Goal: Transaction & Acquisition: Purchase product/service

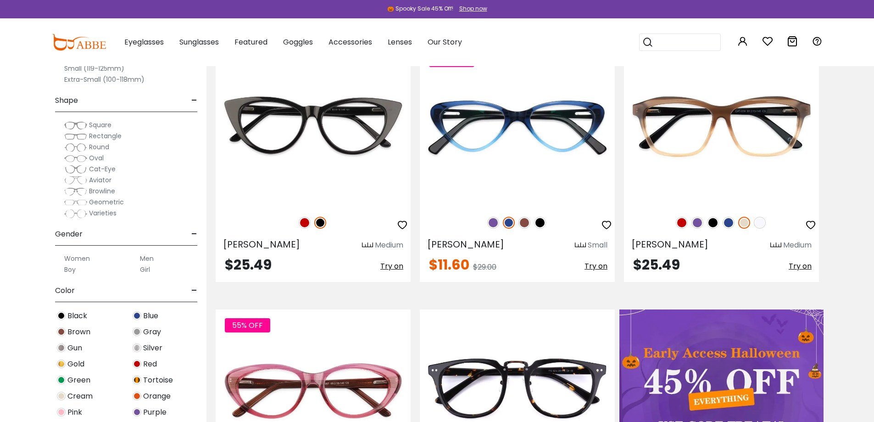
scroll to position [229, 0]
click at [144, 259] on label "Men" at bounding box center [147, 258] width 14 height 11
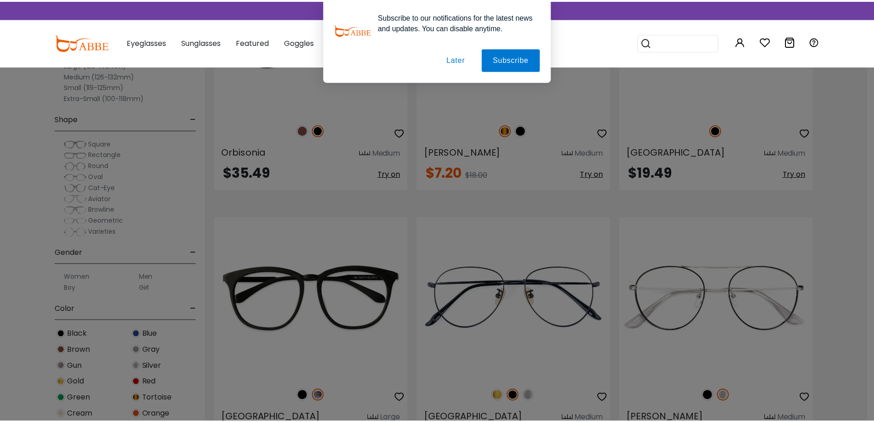
scroll to position [1652, 0]
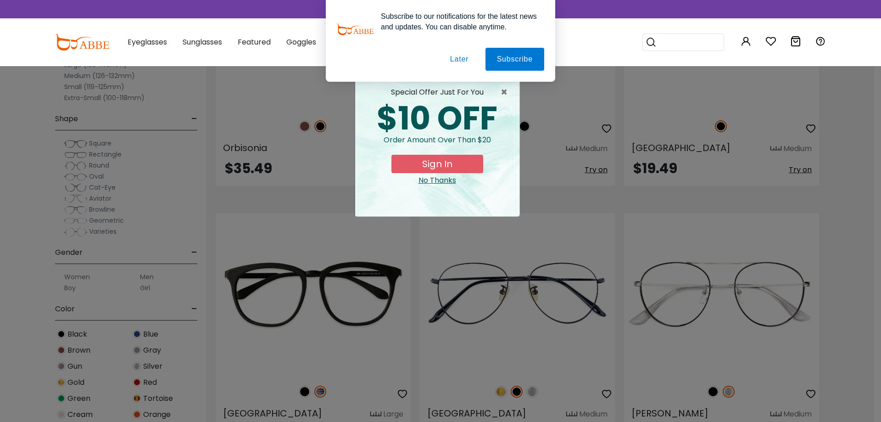
click at [500, 90] on div "special offer just for you" at bounding box center [438, 92] width 150 height 11
click at [504, 91] on span "×" at bounding box center [506, 92] width 11 height 11
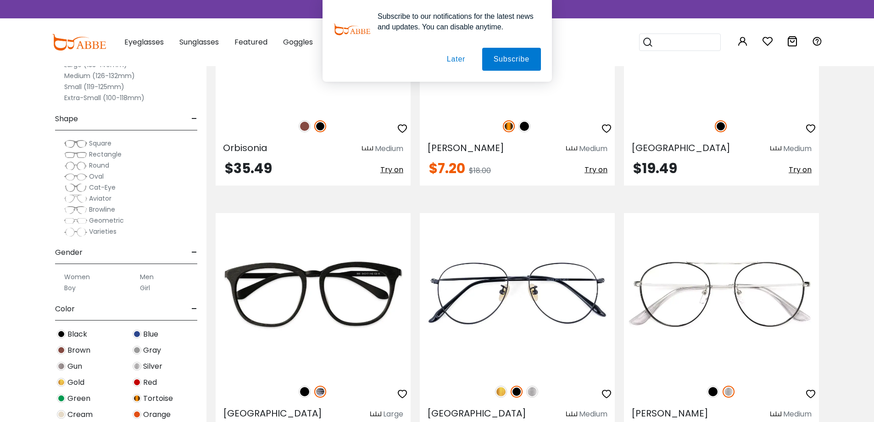
click at [456, 58] on button "Later" at bounding box center [455, 59] width 41 height 23
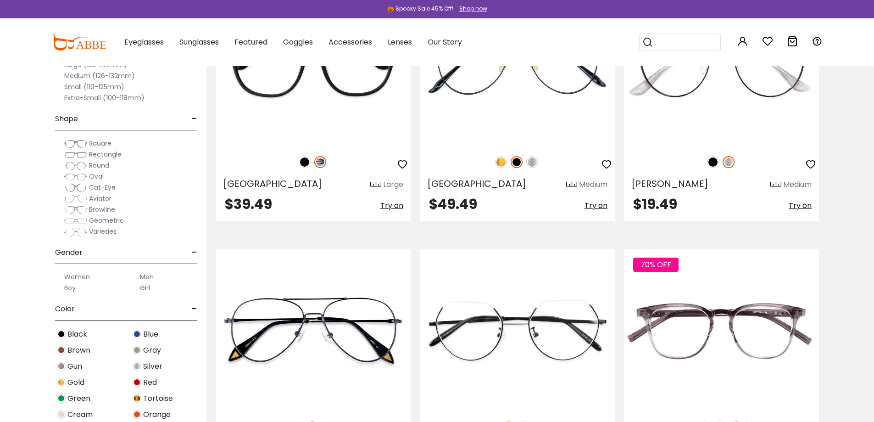
scroll to position [2019, 0]
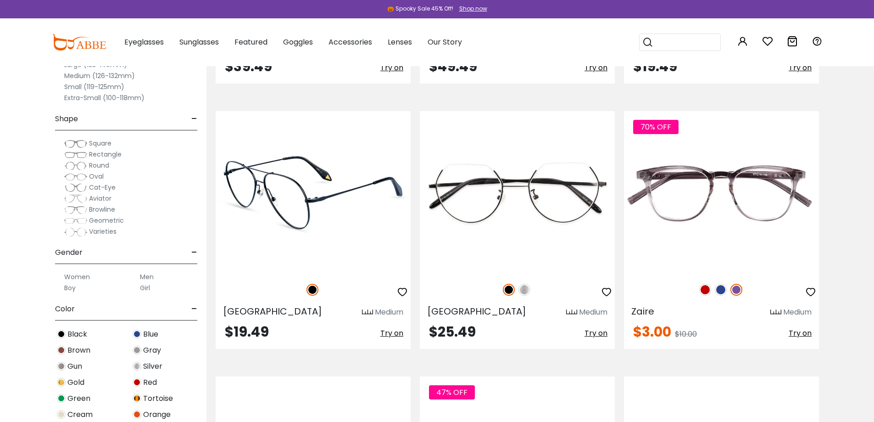
click at [324, 190] on img at bounding box center [313, 192] width 195 height 162
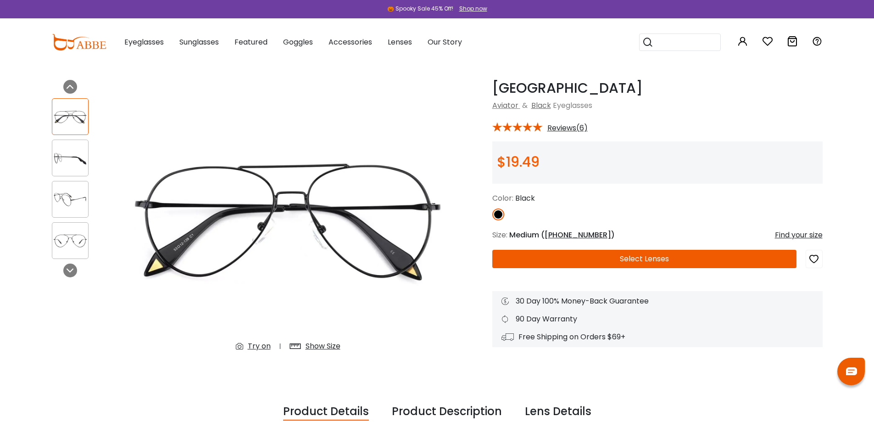
scroll to position [46, 0]
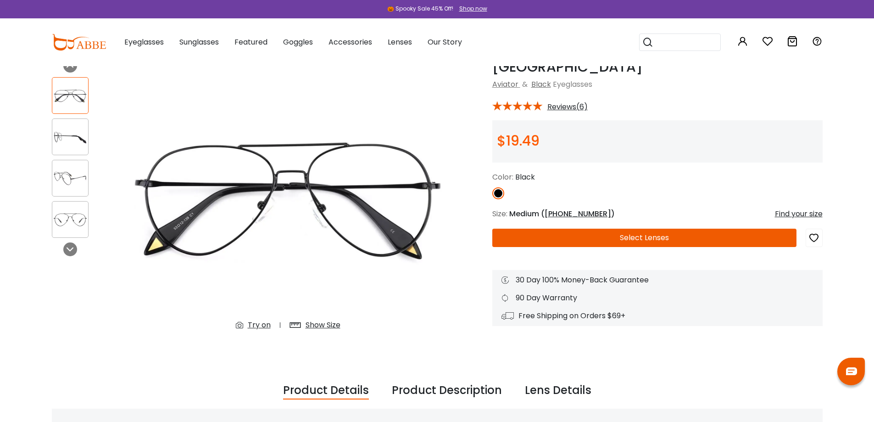
click at [574, 236] on button "Select Lenses" at bounding box center [644, 238] width 304 height 18
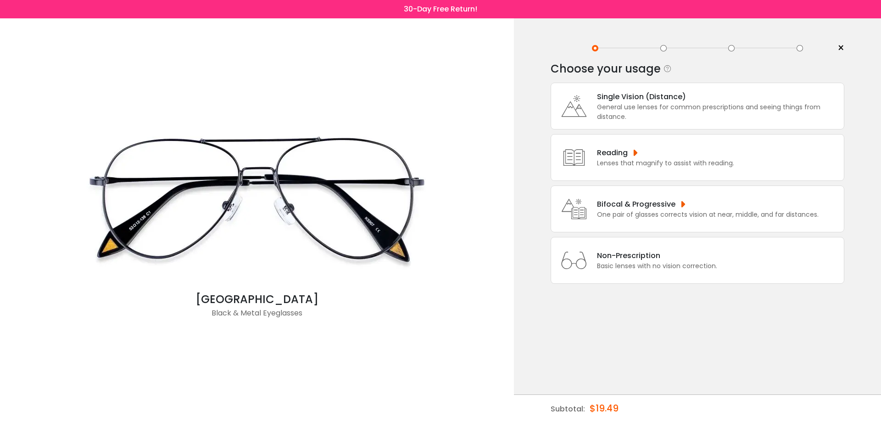
click at [688, 110] on div "General use lenses for common prescriptions and seeing things from distance." at bounding box center [718, 111] width 242 height 19
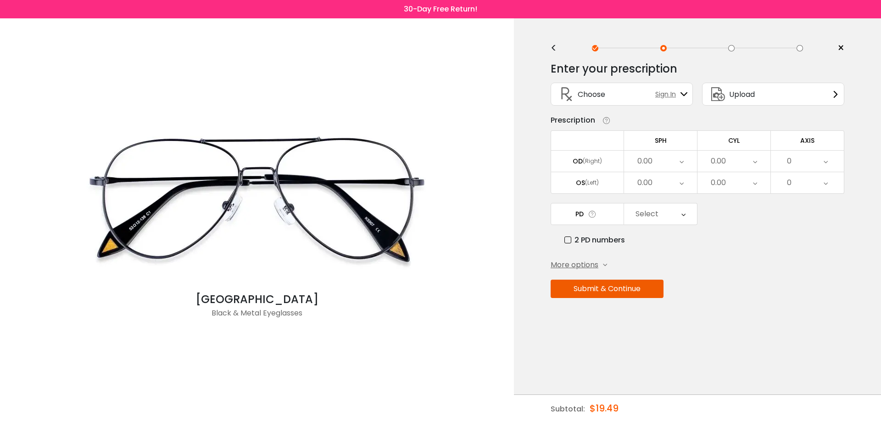
click at [684, 179] on div "0.00" at bounding box center [660, 182] width 73 height 21
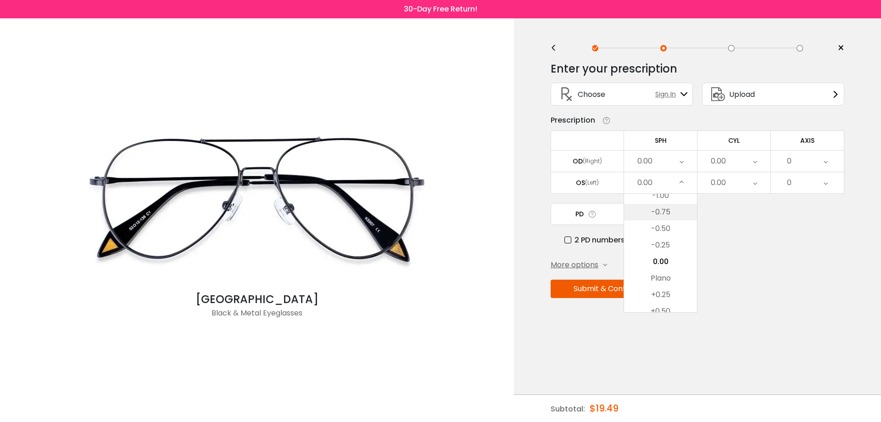
scroll to position [1216, 0]
click at [673, 218] on li "-1.25" at bounding box center [660, 225] width 73 height 17
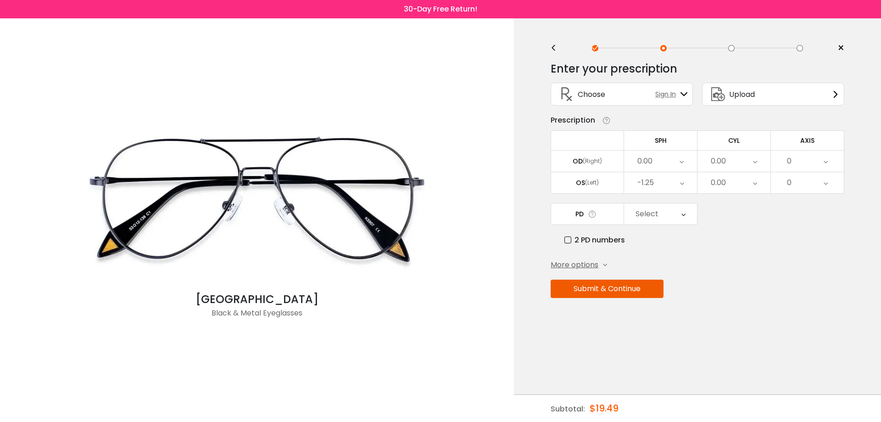
click at [670, 161] on div "0.00" at bounding box center [660, 161] width 73 height 21
click at [672, 207] on li "-0.50" at bounding box center [660, 207] width 73 height 17
click at [754, 159] on icon at bounding box center [755, 161] width 4 height 21
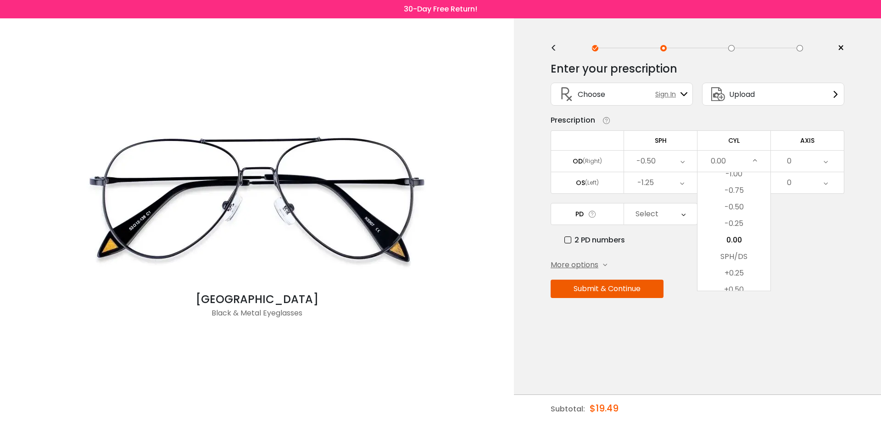
click at [755, 159] on icon at bounding box center [755, 161] width 4 height 21
click at [784, 201] on div "Enter your prescription SPH (Sphere) Lens strength needed to correct your visio…" at bounding box center [698, 199] width 294 height 289
click at [693, 217] on div "Select" at bounding box center [660, 213] width 73 height 21
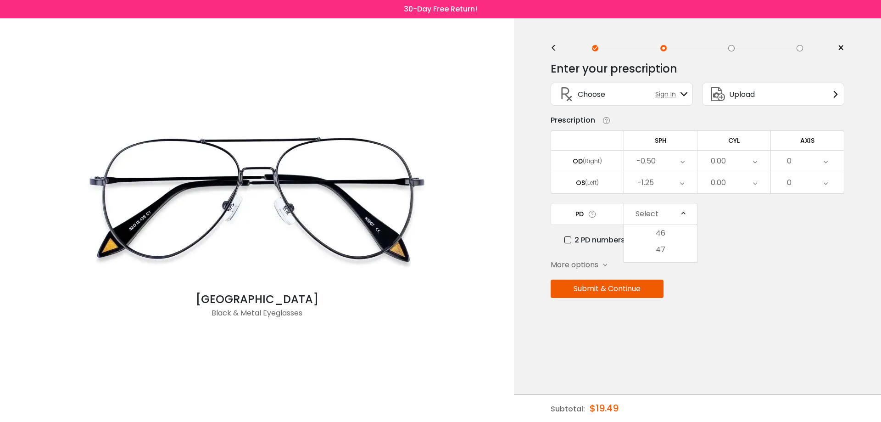
scroll to position [221, 0]
click at [726, 210] on div "PD Select Cancel PD Save 46 47 48 49 50 51 52 53 54 55 56 57 58 59 60 61 62 63 …" at bounding box center [698, 224] width 294 height 43
click at [609, 292] on button "Submit & Continue" at bounding box center [607, 288] width 113 height 18
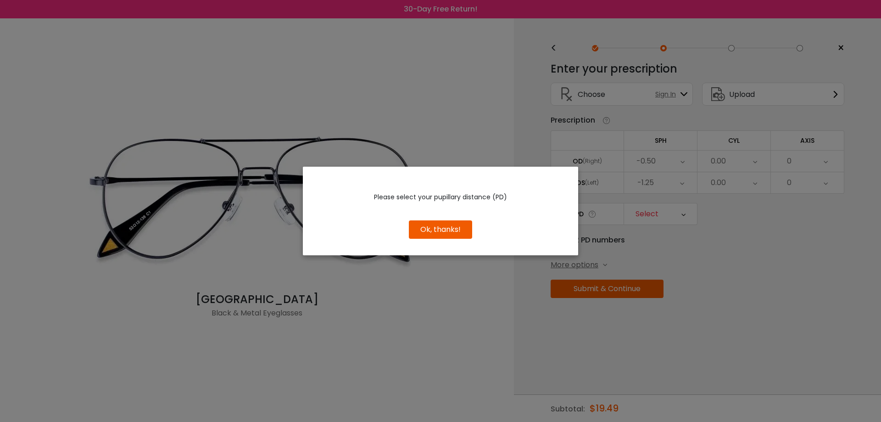
click at [463, 230] on button "Ok, thanks!" at bounding box center [440, 229] width 63 height 18
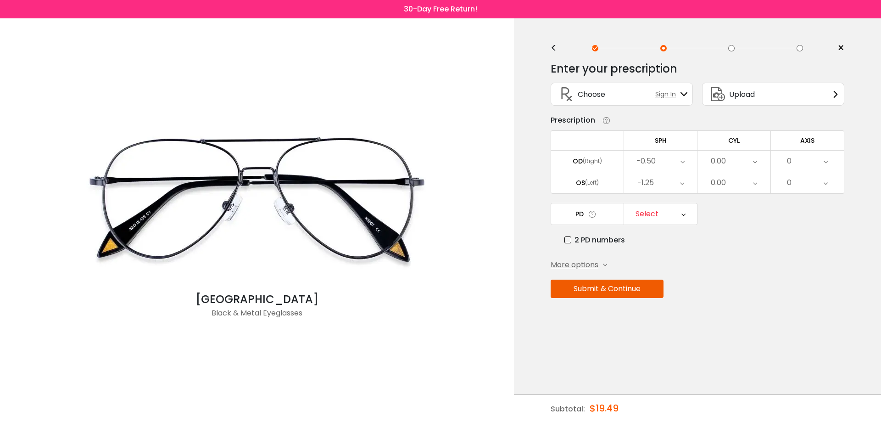
click at [668, 212] on div "Select" at bounding box center [660, 213] width 73 height 21
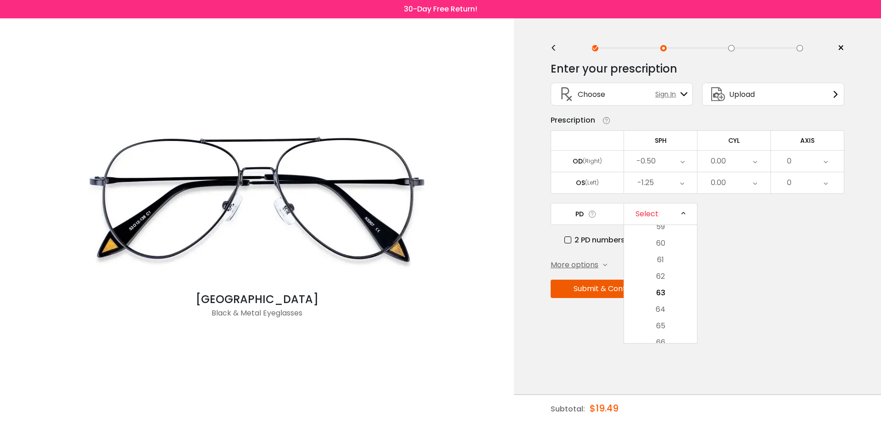
click at [668, 212] on div "Select" at bounding box center [660, 213] width 73 height 21
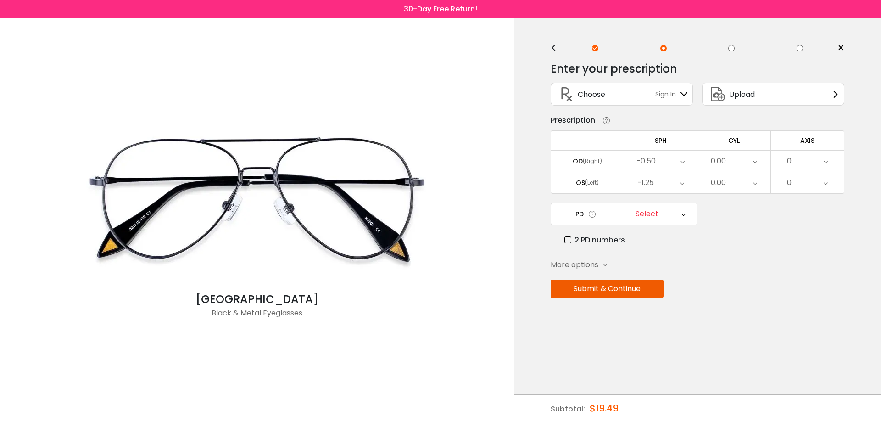
click at [749, 161] on div "0.00" at bounding box center [734, 161] width 73 height 21
click at [831, 259] on div "More options Add Prism Vertical (Δ) Base Direction Horizontal (Δ) Base Directio…" at bounding box center [698, 264] width 294 height 11
click at [671, 213] on div "Select" at bounding box center [660, 213] width 73 height 21
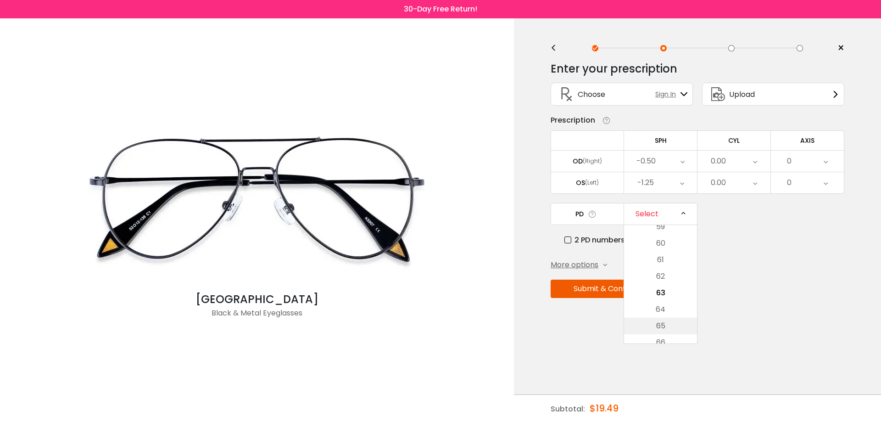
click at [671, 321] on li "65" at bounding box center [660, 326] width 73 height 17
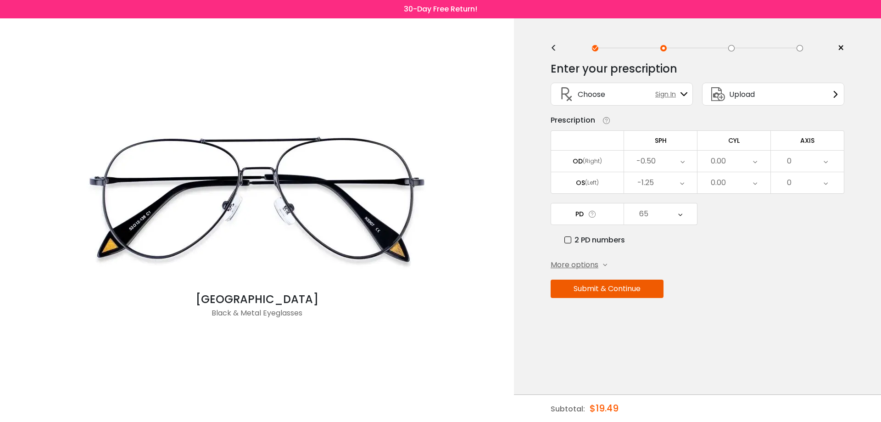
click at [727, 160] on div "0.00" at bounding box center [734, 161] width 73 height 21
click at [750, 205] on li "-0.50" at bounding box center [734, 207] width 73 height 17
click at [744, 185] on div "0.00" at bounding box center [734, 182] width 73 height 21
click at [749, 228] on li "-0.50" at bounding box center [734, 228] width 73 height 17
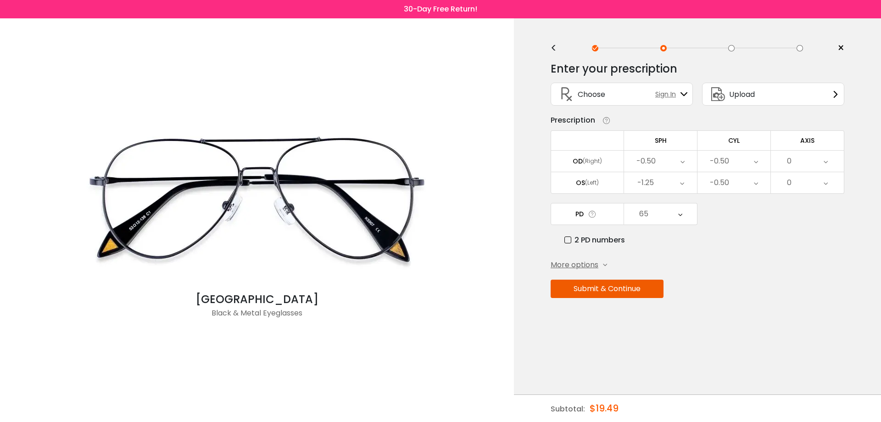
click at [827, 158] on icon at bounding box center [826, 161] width 4 height 21
click at [814, 213] on li "105" at bounding box center [807, 217] width 73 height 17
click at [814, 184] on div "0" at bounding box center [807, 182] width 73 height 21
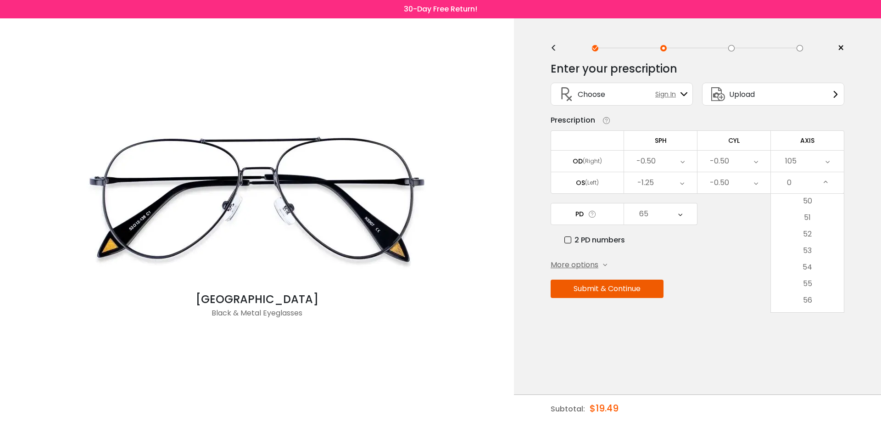
scroll to position [826, 0]
click at [816, 196] on li "50" at bounding box center [807, 202] width 73 height 17
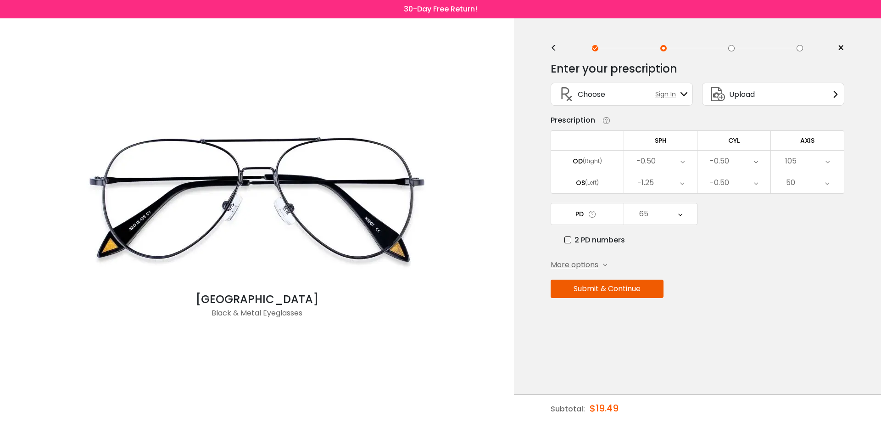
click at [768, 244] on div "2 PD numbers" at bounding box center [704, 239] width 280 height 11
click at [653, 207] on div "65" at bounding box center [660, 213] width 73 height 21
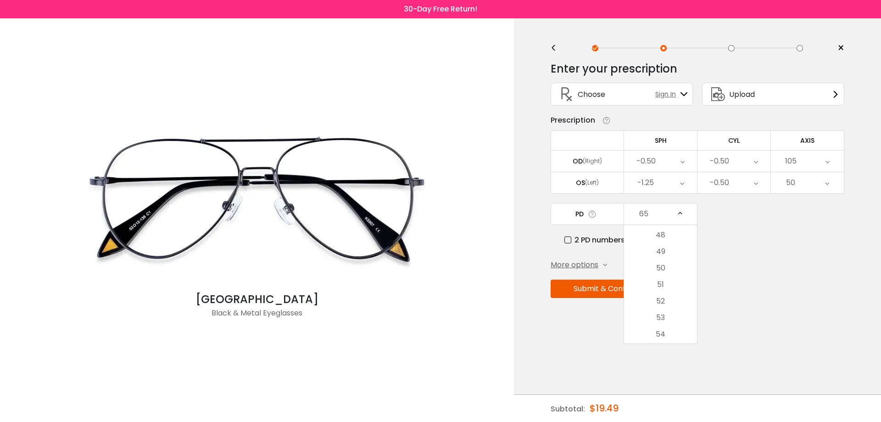
scroll to position [0, 0]
click at [755, 264] on div "More options Add Prism Vertical (Δ) Base Direction Horizontal (Δ) Base Directio…" at bounding box center [698, 264] width 294 height 11
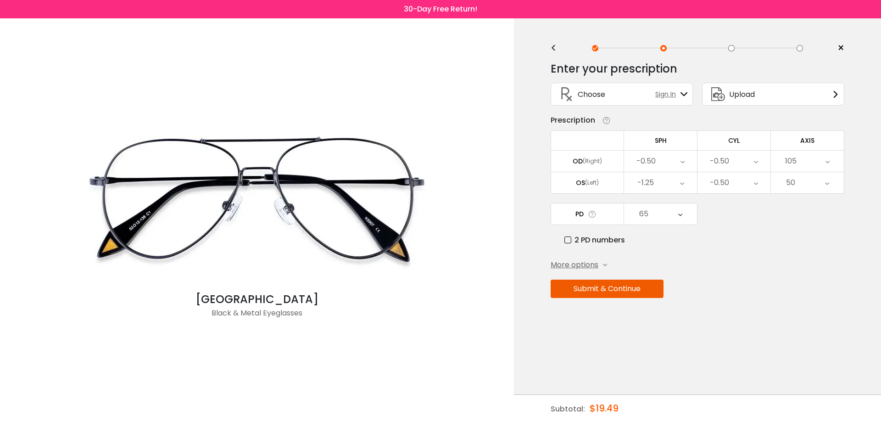
click at [633, 292] on button "Submit & Continue" at bounding box center [607, 288] width 113 height 18
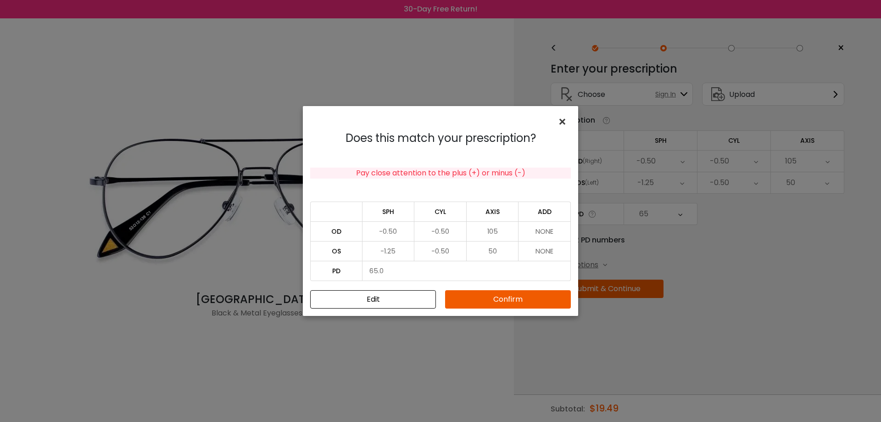
click at [565, 124] on span "×" at bounding box center [564, 122] width 13 height 20
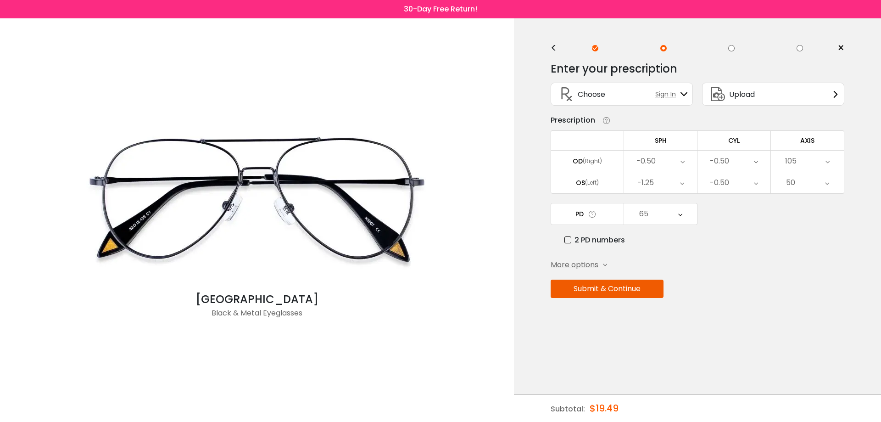
click at [632, 293] on button "Submit & Continue" at bounding box center [607, 288] width 113 height 18
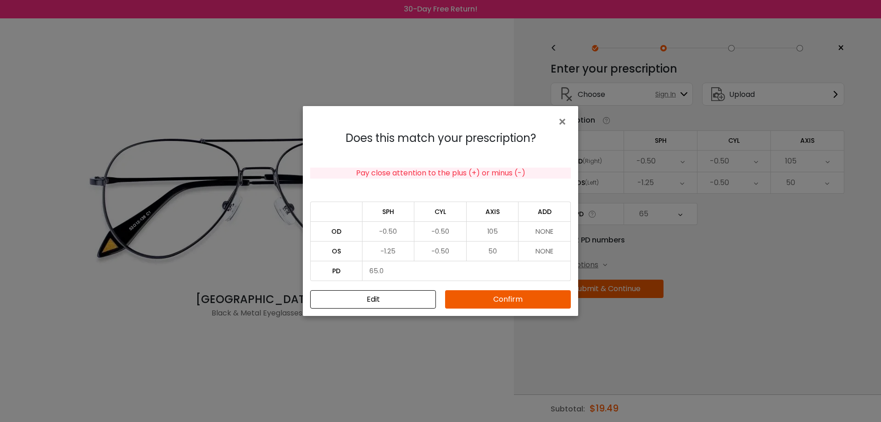
click at [505, 295] on button "Confirm" at bounding box center [508, 299] width 126 height 18
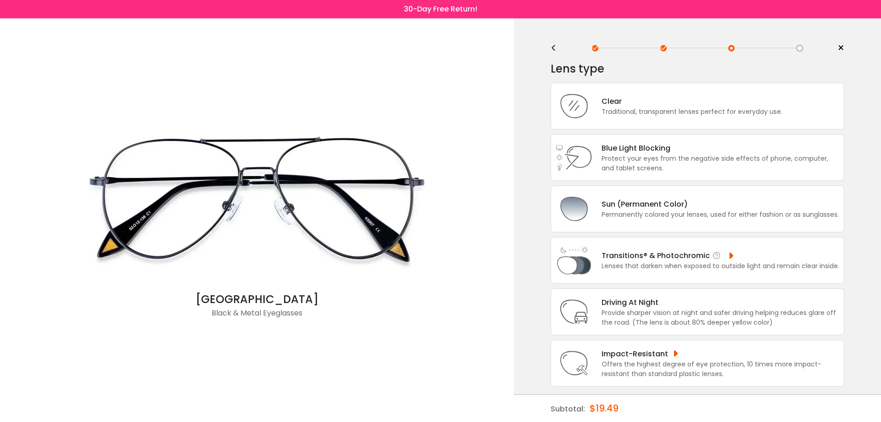
click at [655, 270] on div "Lenses that darken when exposed to outside light and remain clear inside." at bounding box center [721, 266] width 238 height 10
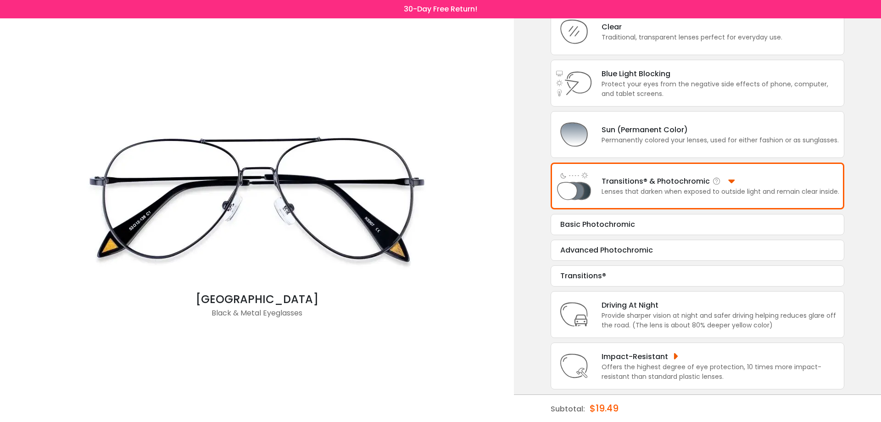
scroll to position [78, 0]
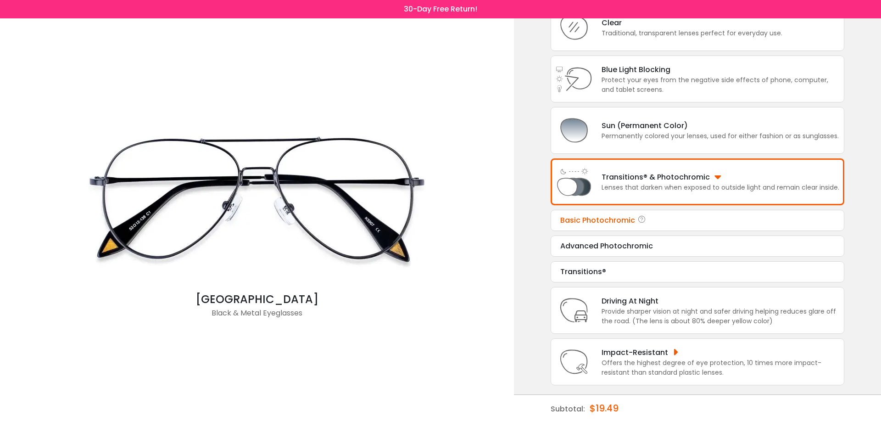
click at [675, 222] on div "Basic Photochromic" at bounding box center [697, 220] width 274 height 11
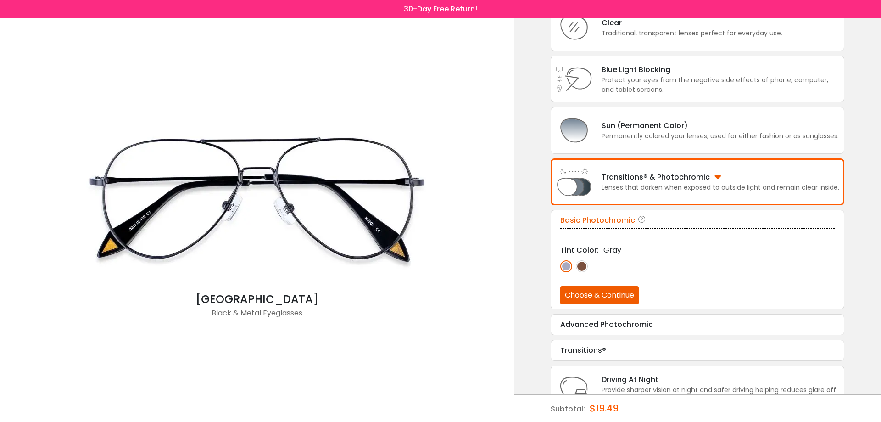
click at [579, 266] on img at bounding box center [582, 266] width 12 height 12
click at [566, 263] on img at bounding box center [566, 266] width 12 height 12
click at [610, 297] on button "Choose & Continue" at bounding box center [599, 295] width 78 height 18
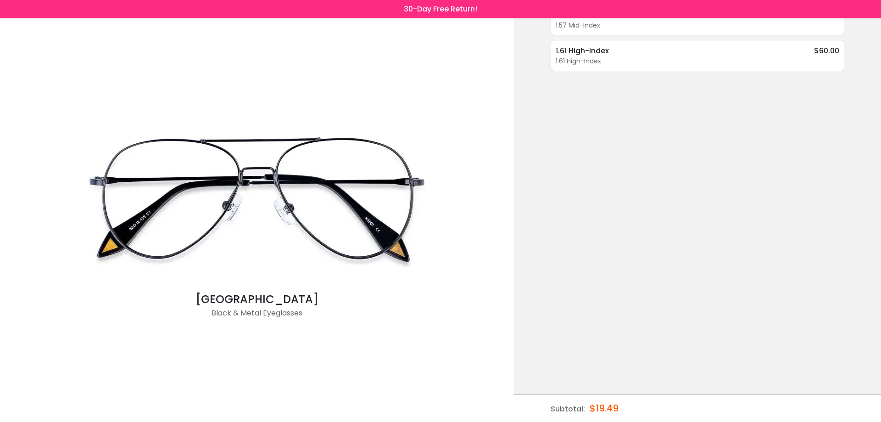
scroll to position [0, 0]
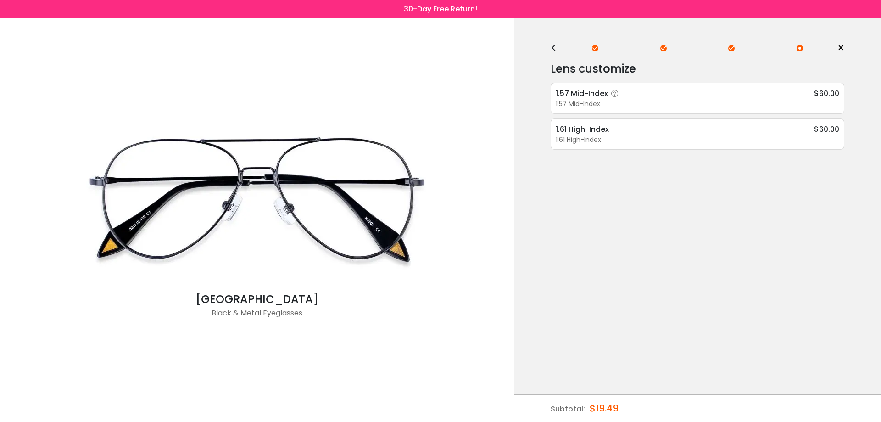
click at [692, 100] on div "1.57 Mid-Index" at bounding box center [698, 104] width 284 height 10
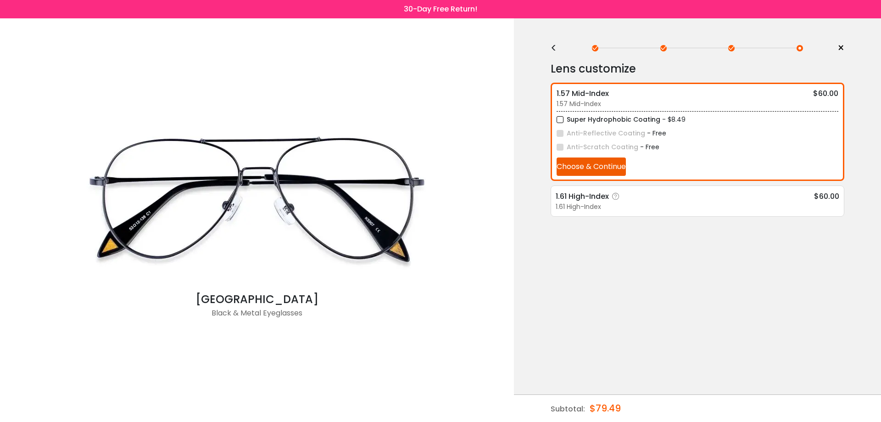
click at [646, 198] on div "1.61 High-Index $60.00" at bounding box center [698, 195] width 284 height 11
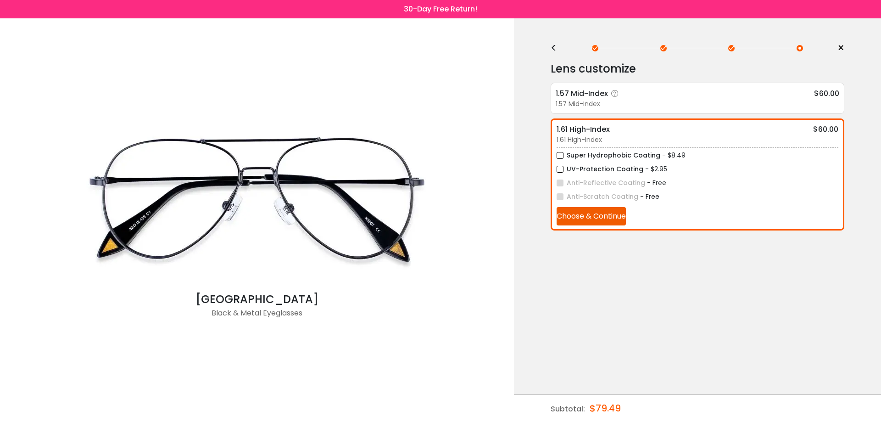
click at [682, 102] on div "1.57 Mid-Index" at bounding box center [698, 104] width 284 height 10
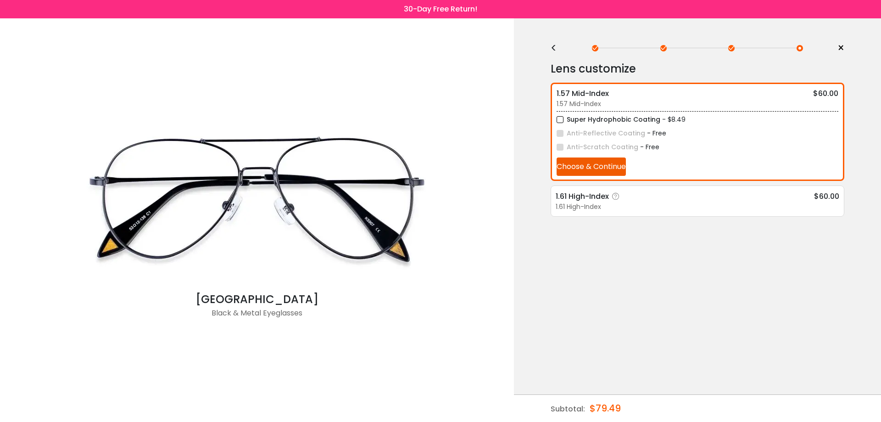
click at [668, 200] on div "1.61 High-Index $60.00" at bounding box center [698, 195] width 284 height 11
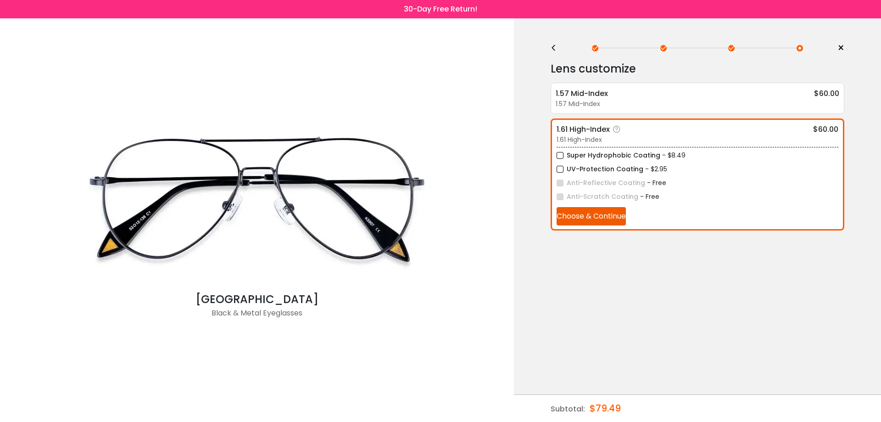
click at [581, 215] on button "Choose & Continue" at bounding box center [591, 216] width 69 height 18
